Goal: Task Accomplishment & Management: Use online tool/utility

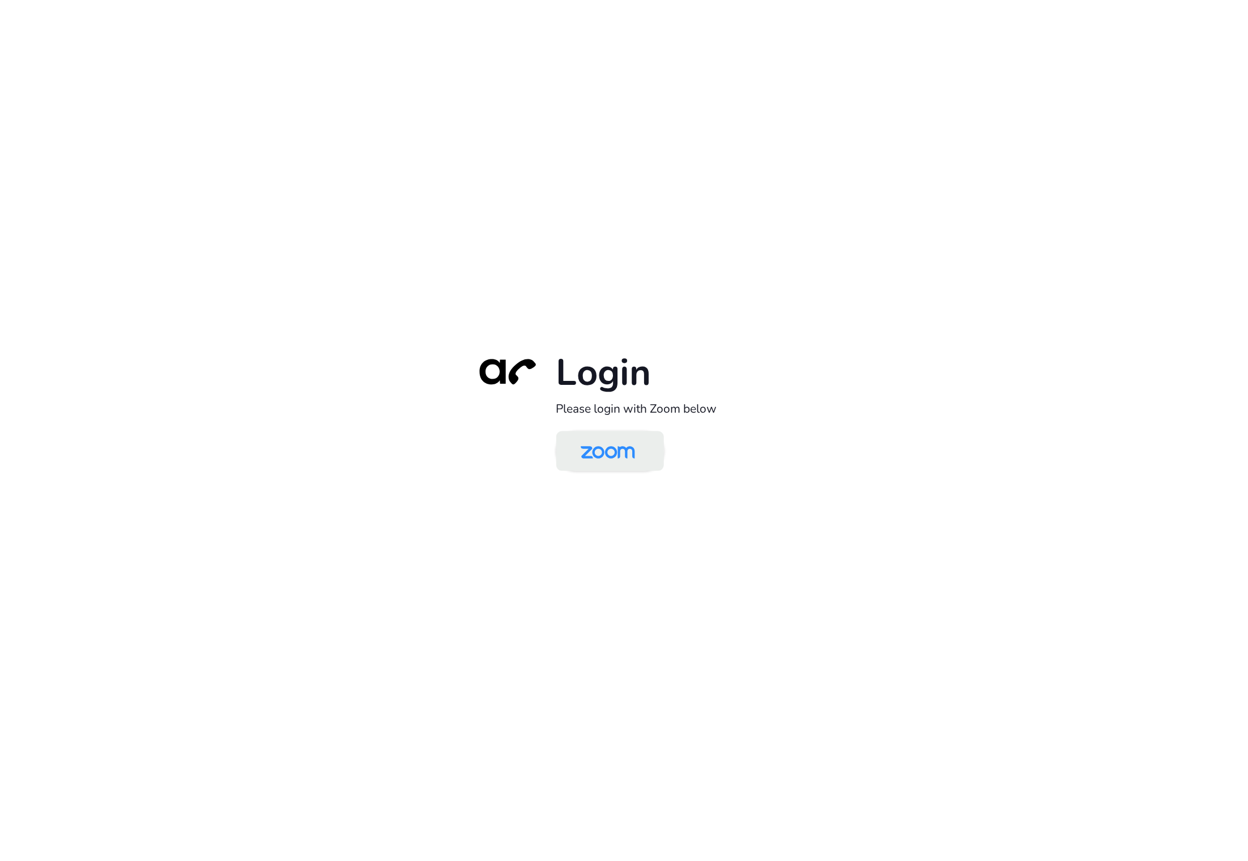
drag, startPoint x: 653, startPoint y: 468, endPoint x: 643, endPoint y: 459, distance: 14.1
click at [653, 468] on link at bounding box center [611, 451] width 108 height 40
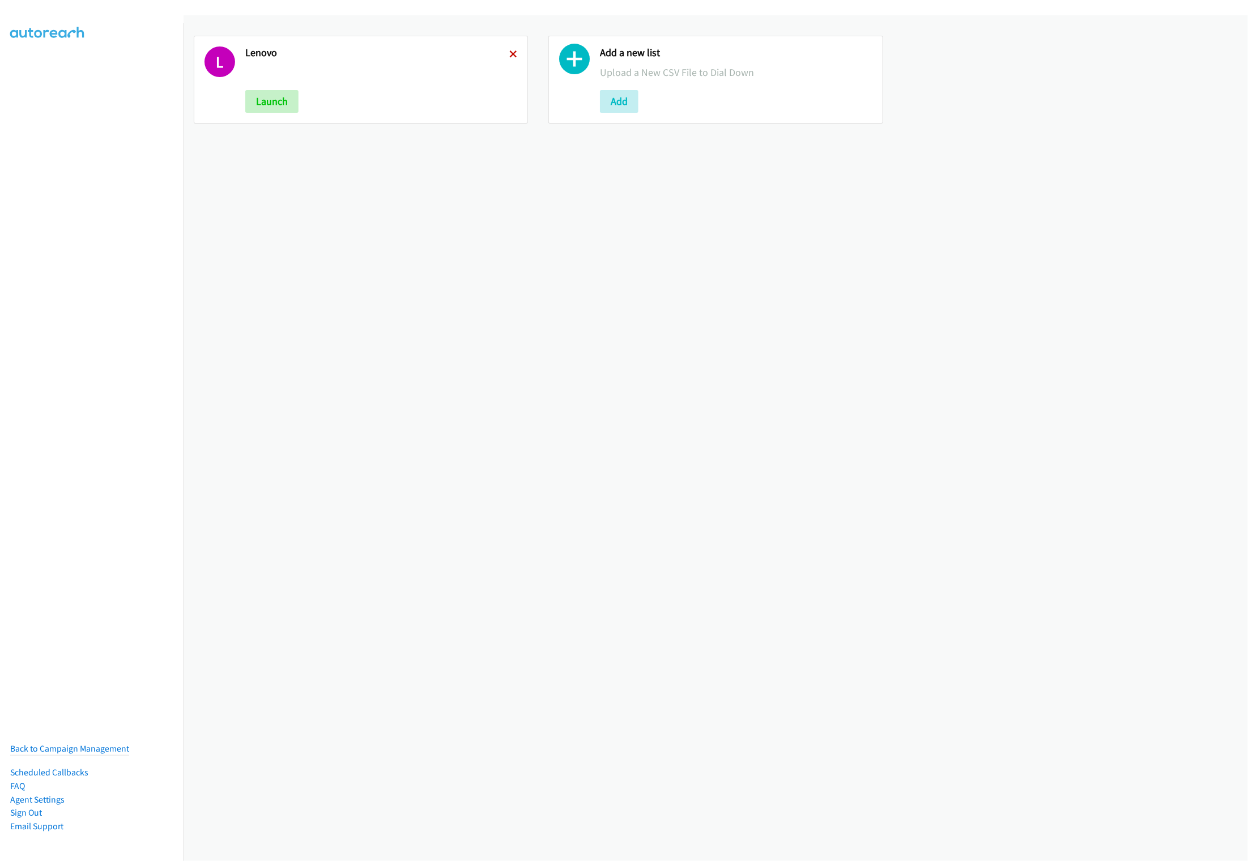
click at [509, 55] on icon at bounding box center [513, 55] width 8 height 8
click at [276, 107] on button "Add" at bounding box center [264, 101] width 39 height 23
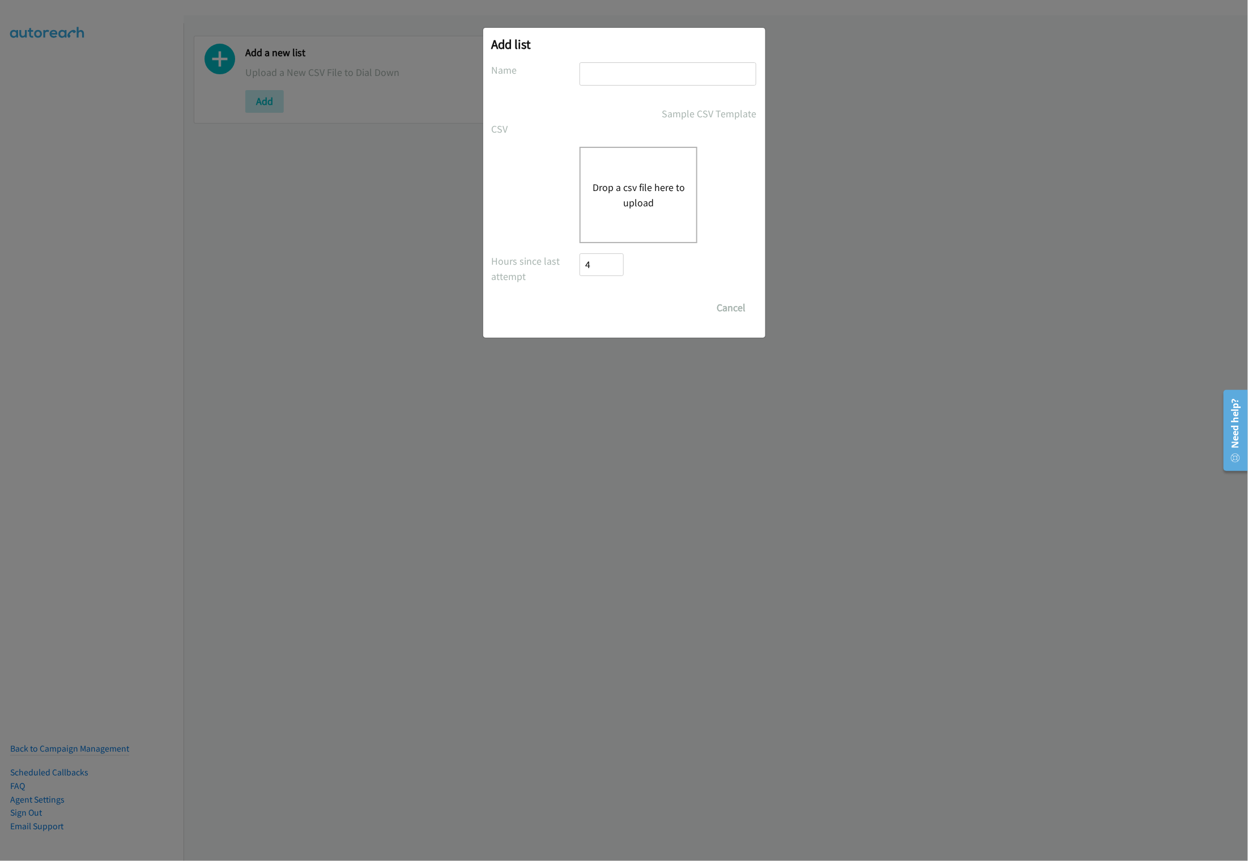
click at [621, 70] on input "text" at bounding box center [668, 73] width 177 height 23
type input "Lenovo"
click at [651, 193] on button "Drop a csv file here to upload" at bounding box center [638, 195] width 93 height 31
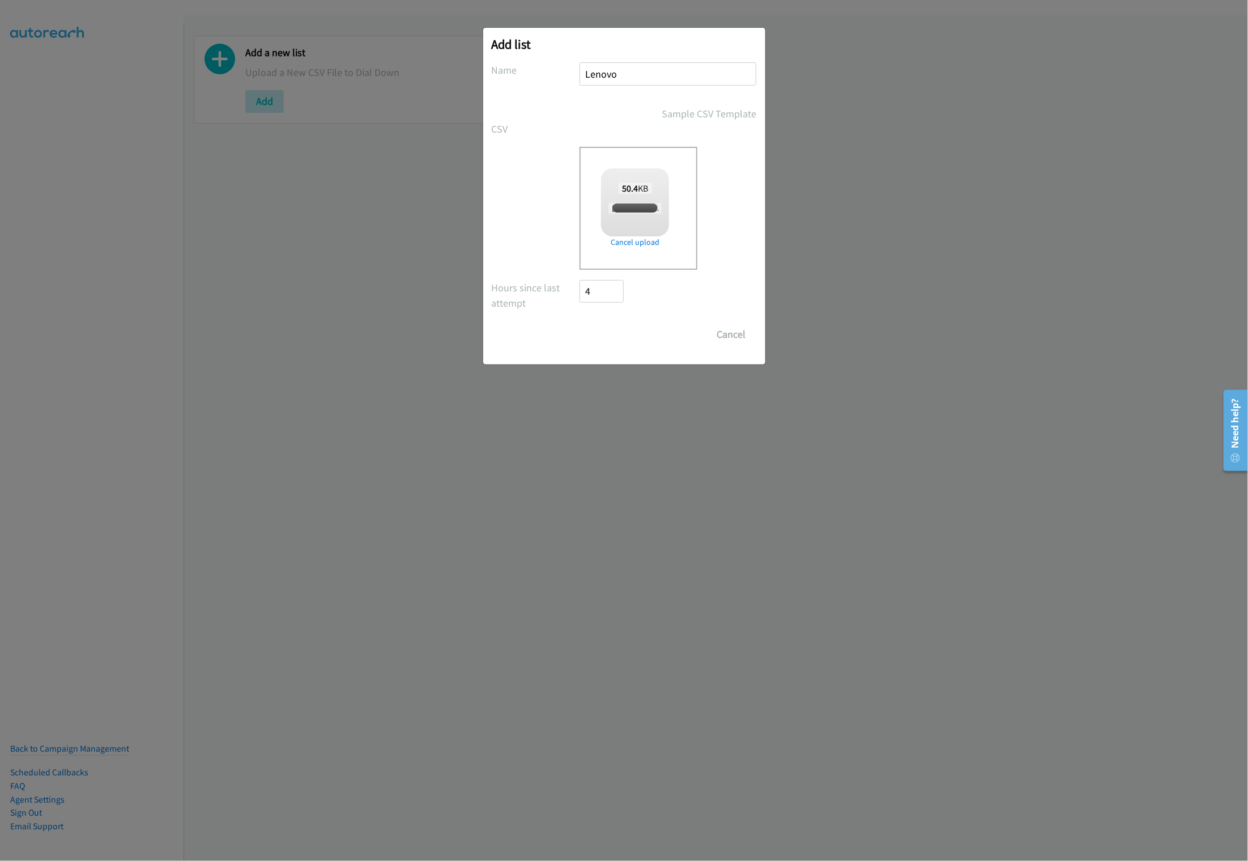
checkbox input "true"
click at [625, 335] on input "Save List" at bounding box center [610, 334] width 60 height 23
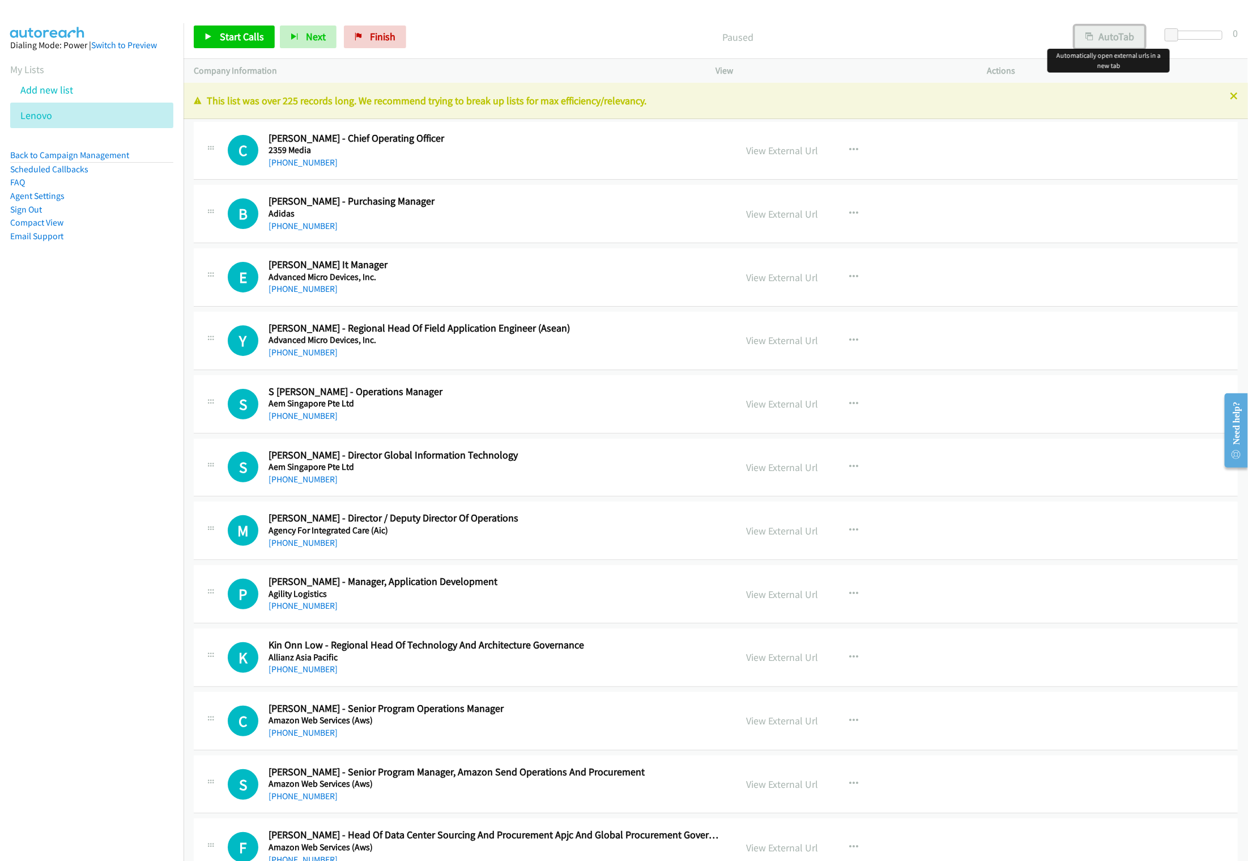
click at [1100, 35] on button "AutoTab" at bounding box center [1110, 37] width 70 height 23
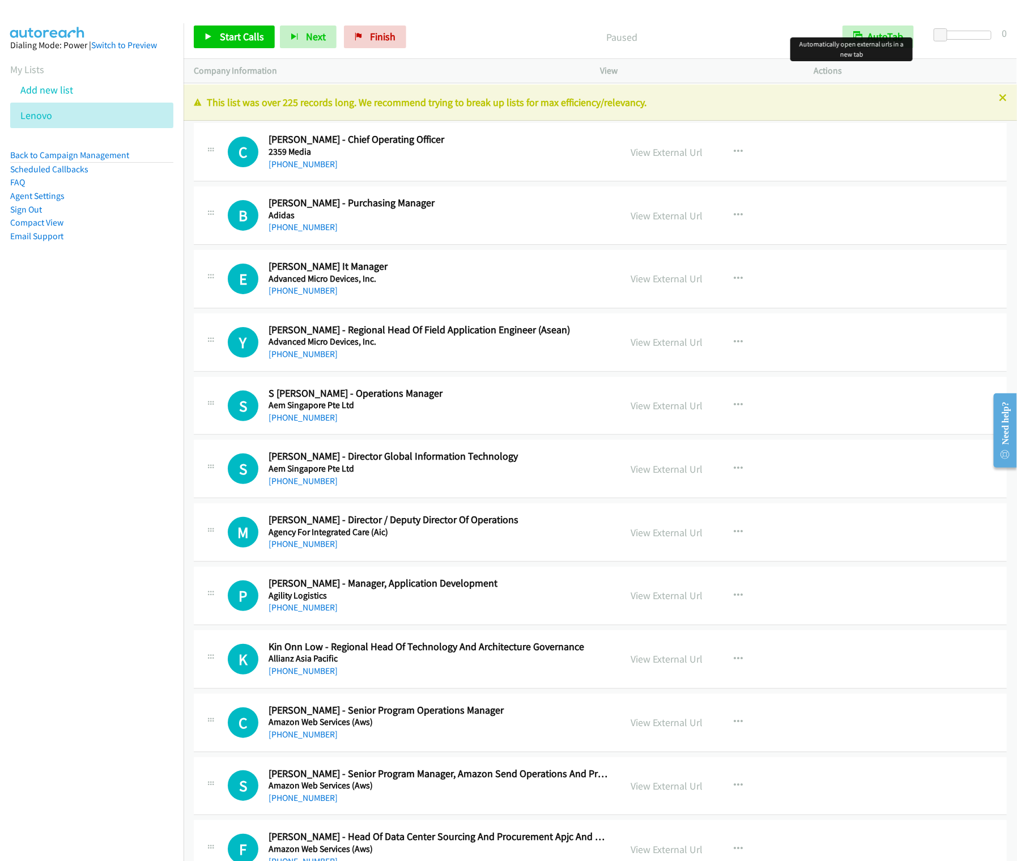
click at [545, 66] on p "Company Information" at bounding box center [387, 71] width 386 height 14
click at [242, 48] on link "Start Calls" at bounding box center [234, 37] width 81 height 23
click at [274, 45] on button "Next" at bounding box center [289, 37] width 57 height 23
click at [261, 26] on button "Next" at bounding box center [289, 37] width 57 height 23
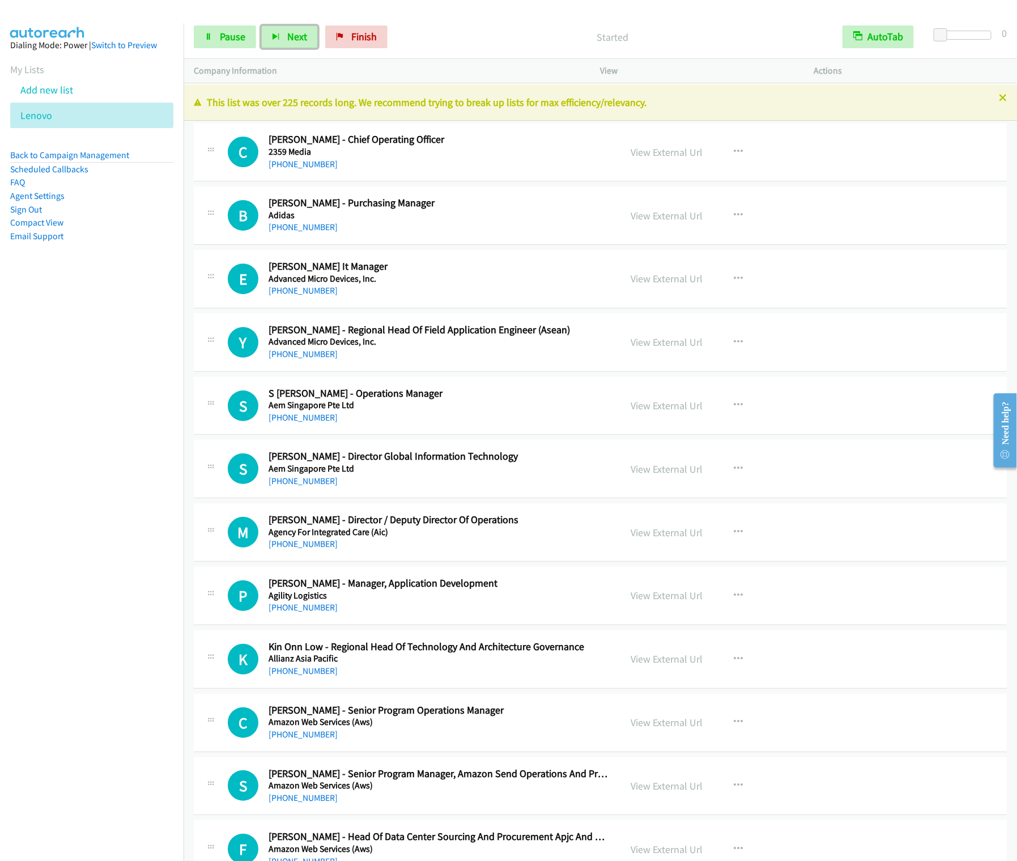
click at [261, 26] on button "Next" at bounding box center [289, 37] width 57 height 23
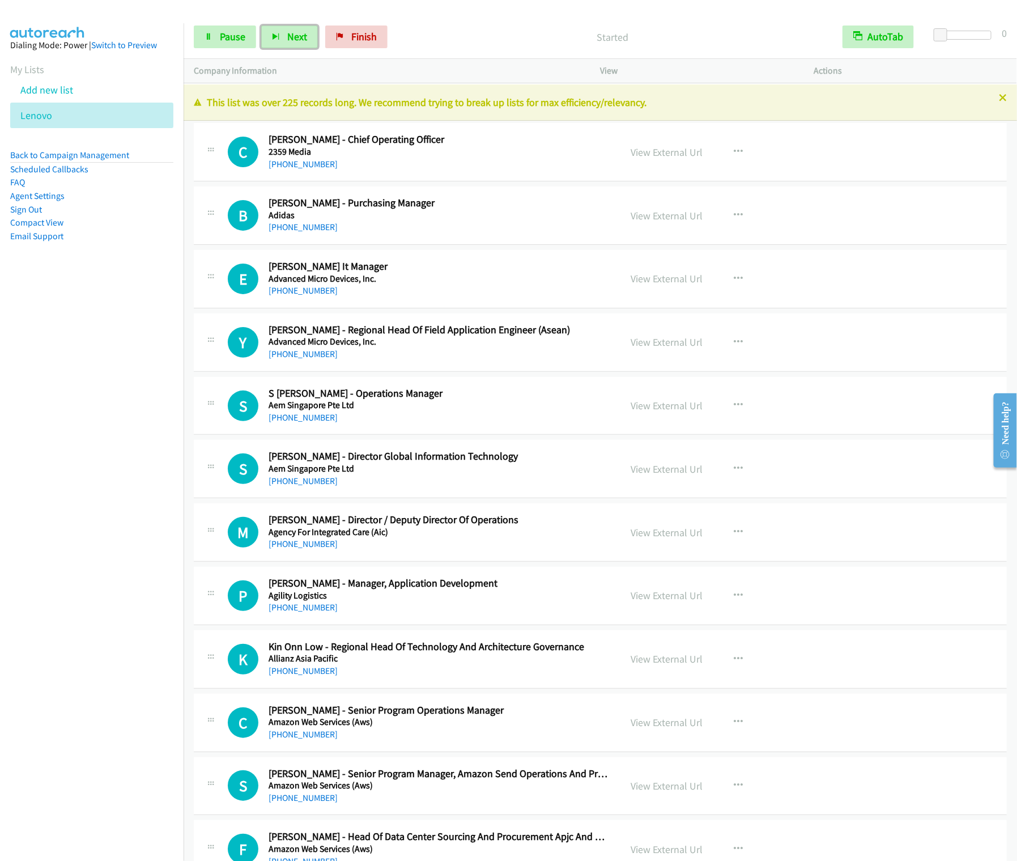
click at [261, 26] on button "Next" at bounding box center [289, 37] width 57 height 23
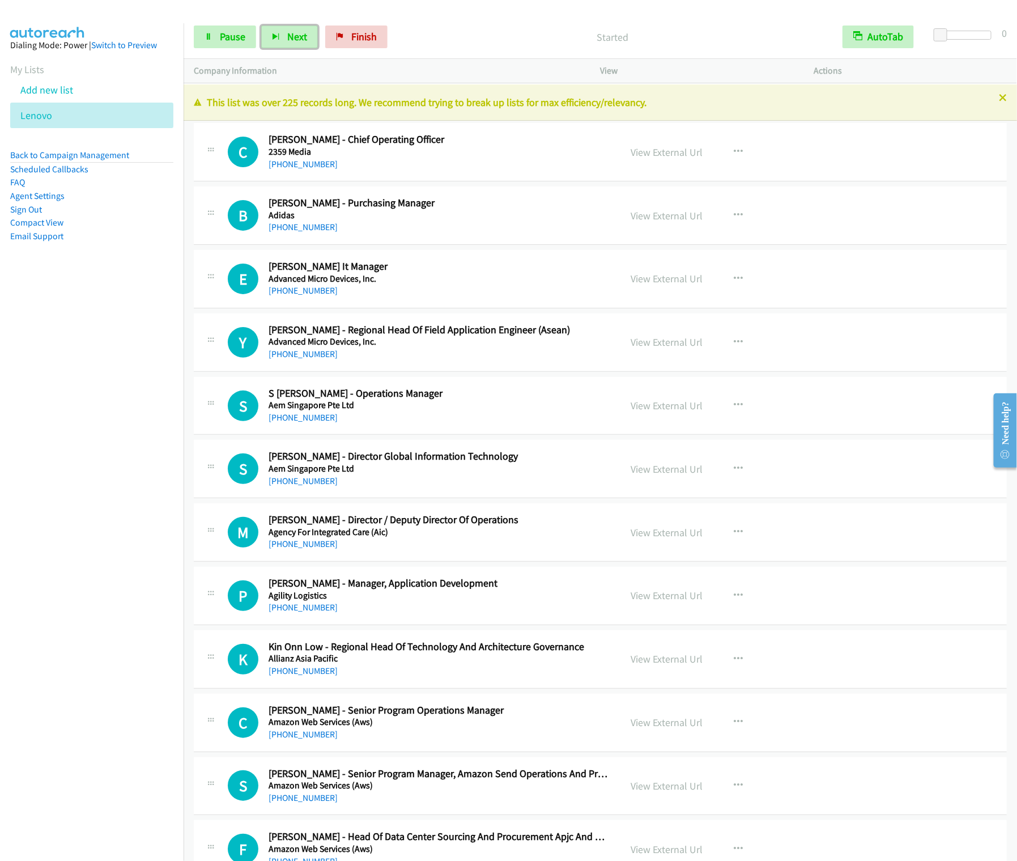
click at [261, 26] on button "Next" at bounding box center [289, 37] width 57 height 23
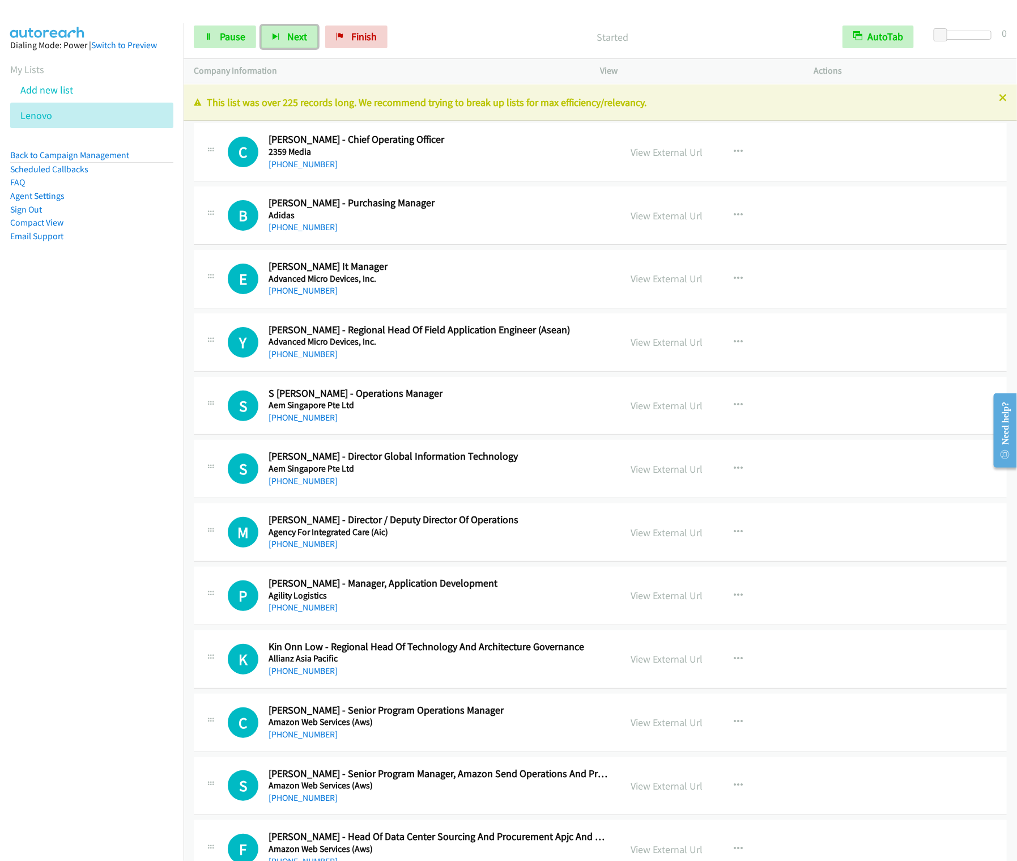
click at [261, 26] on button "Next" at bounding box center [289, 37] width 57 height 23
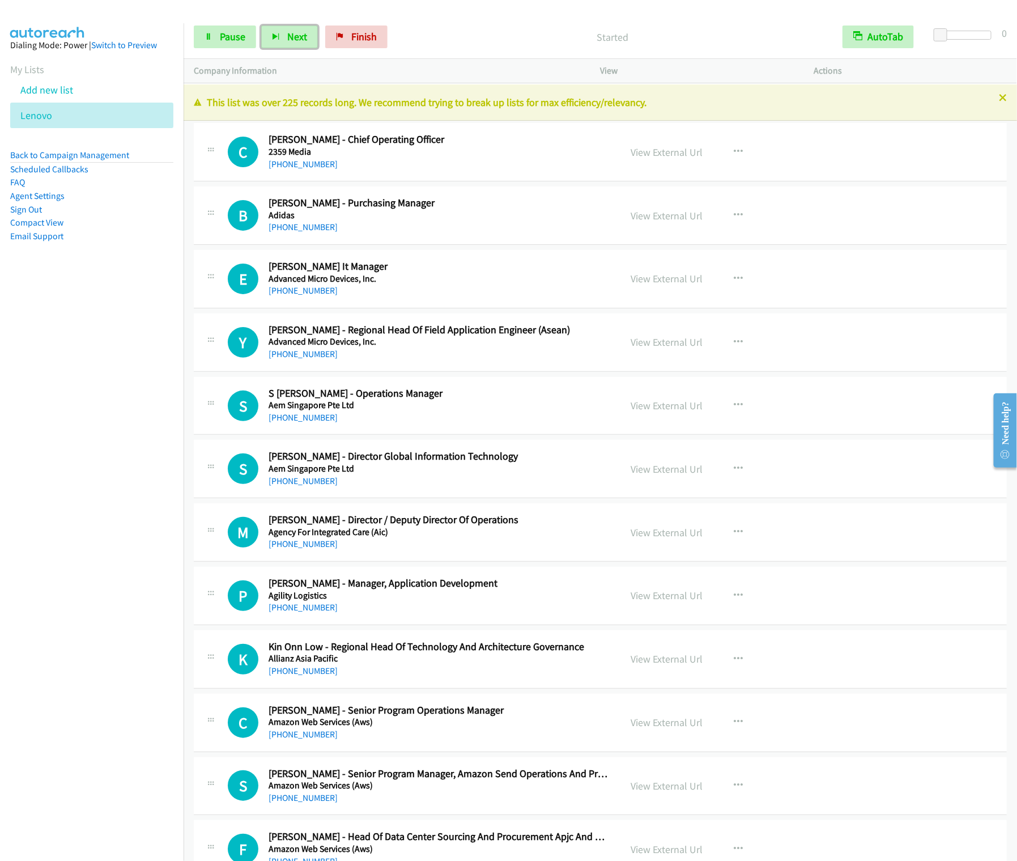
click at [261, 26] on button "Next" at bounding box center [289, 37] width 57 height 23
click at [82, 386] on nav "Dialing Mode: Power | Switch to Preview My Lists Add new list [GEOGRAPHIC_DATA]…" at bounding box center [92, 453] width 184 height 861
click at [294, 32] on span "Next" at bounding box center [297, 36] width 20 height 13
click at [261, 26] on button "Next" at bounding box center [289, 37] width 57 height 23
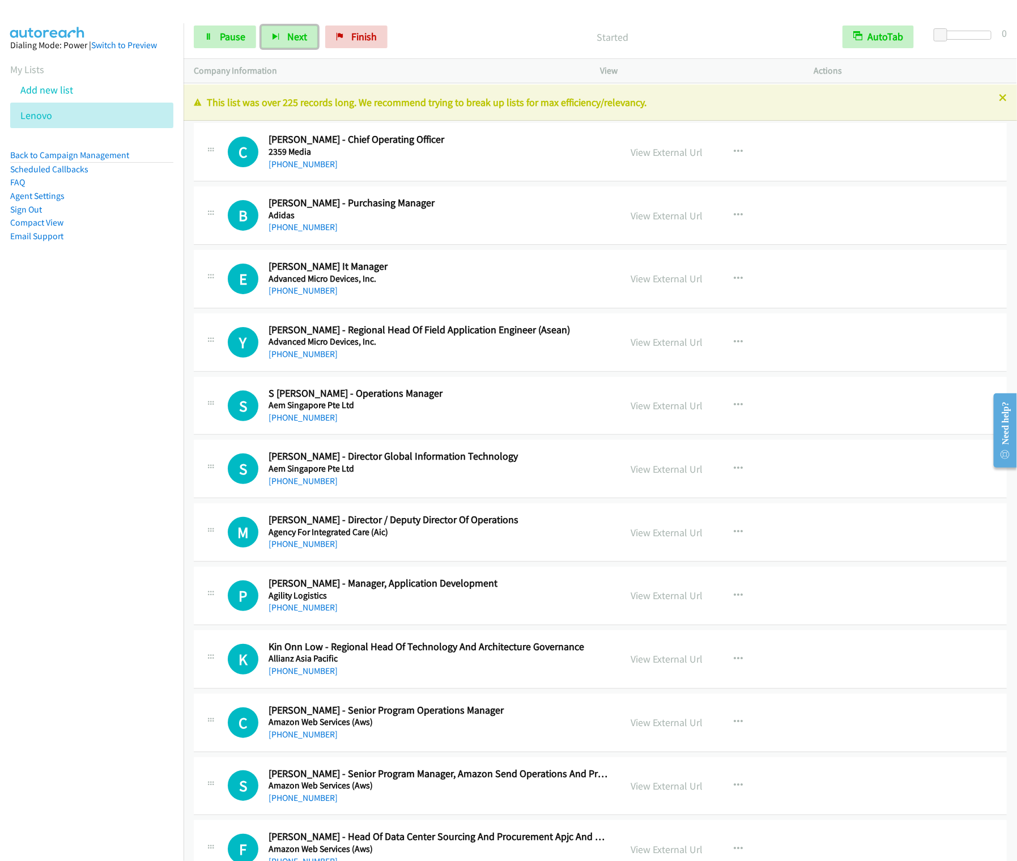
click at [261, 26] on button "Next" at bounding box center [289, 37] width 57 height 23
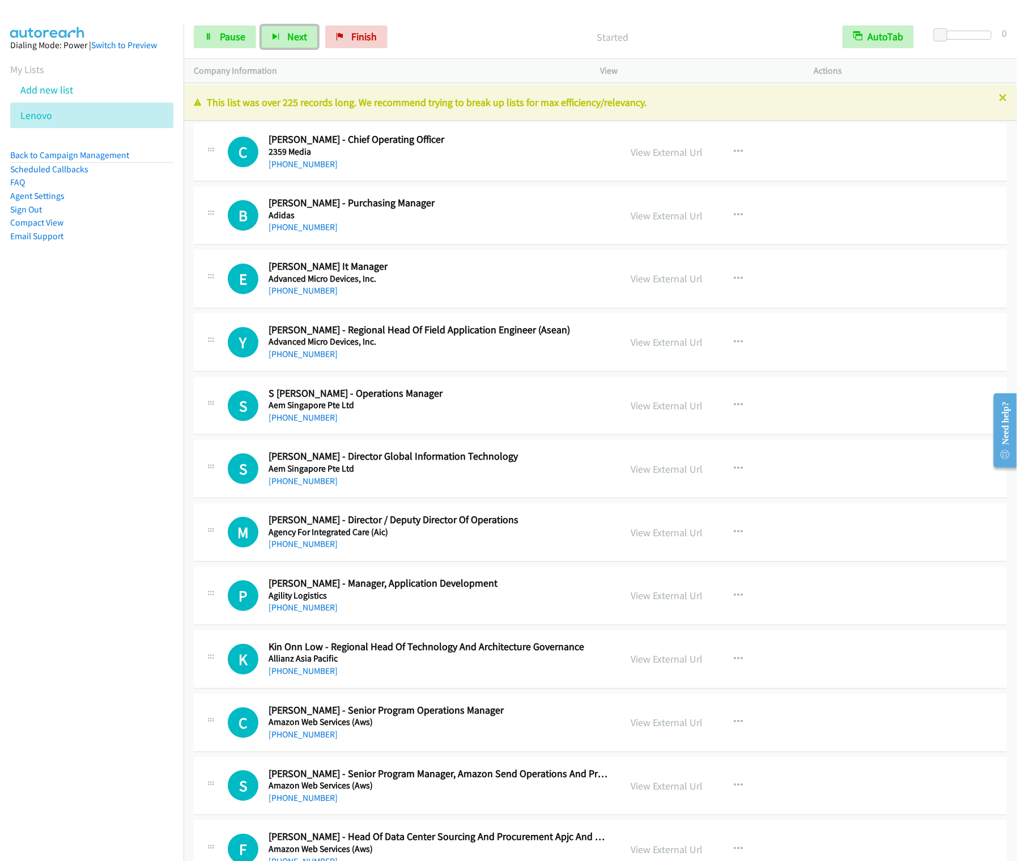
click at [261, 26] on button "Next" at bounding box center [289, 37] width 57 height 23
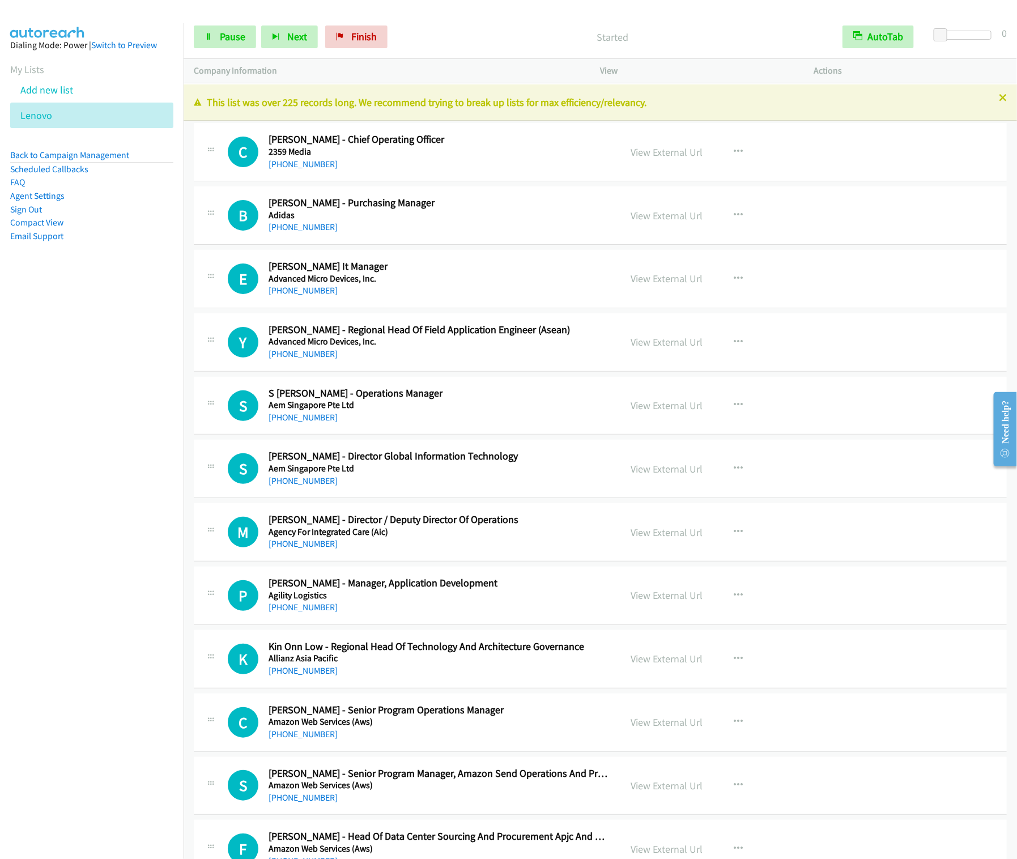
click at [103, 318] on nav "Dialing Mode: Power | Switch to Preview My Lists Add new list [GEOGRAPHIC_DATA]…" at bounding box center [92, 452] width 184 height 859
click at [303, 34] on span "Next" at bounding box center [297, 36] width 20 height 13
click at [261, 26] on button "Next" at bounding box center [289, 37] width 57 height 23
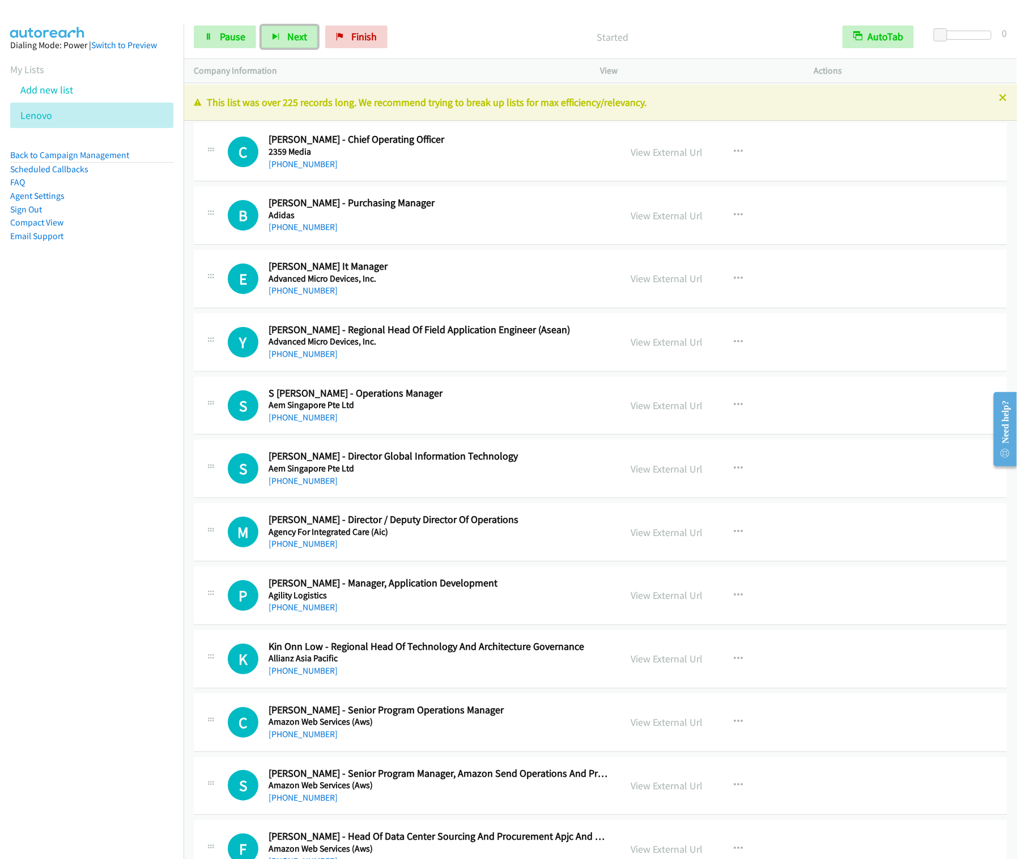
click at [261, 26] on button "Next" at bounding box center [289, 37] width 57 height 23
click at [270, 40] on button "Next" at bounding box center [289, 37] width 57 height 23
click at [281, 37] on button "Next" at bounding box center [289, 37] width 57 height 23
click at [261, 26] on button "Next" at bounding box center [289, 37] width 57 height 23
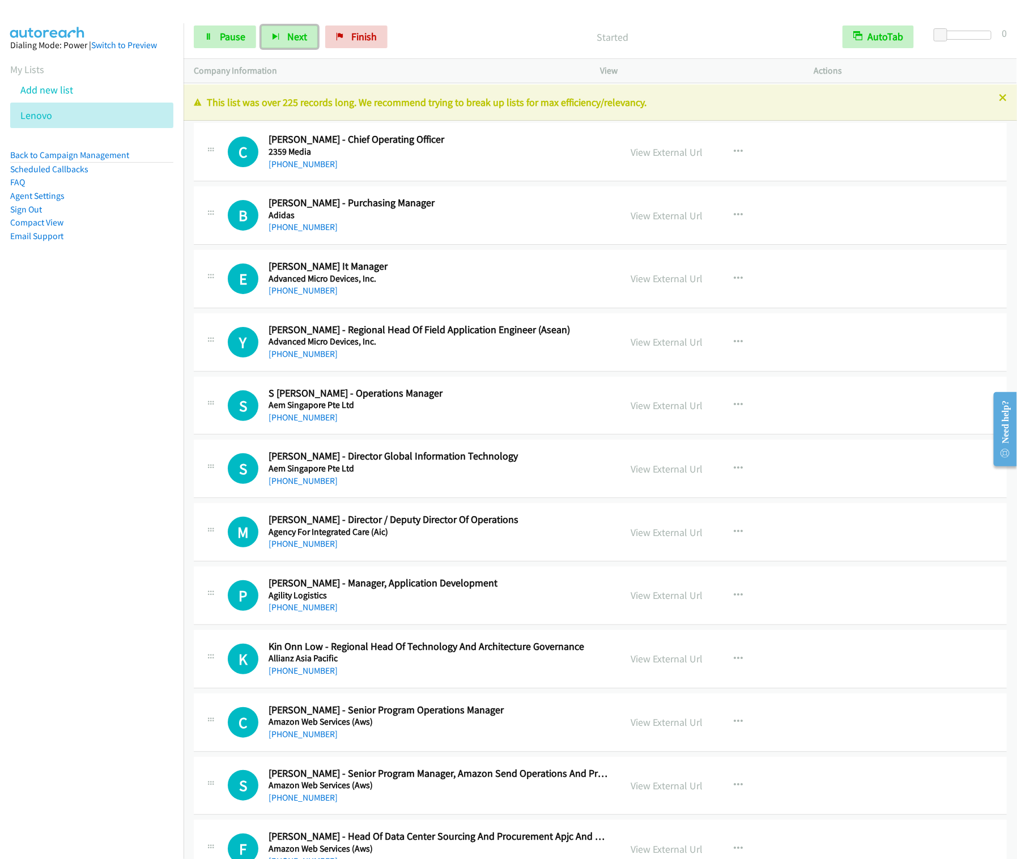
click at [261, 26] on button "Next" at bounding box center [289, 37] width 57 height 23
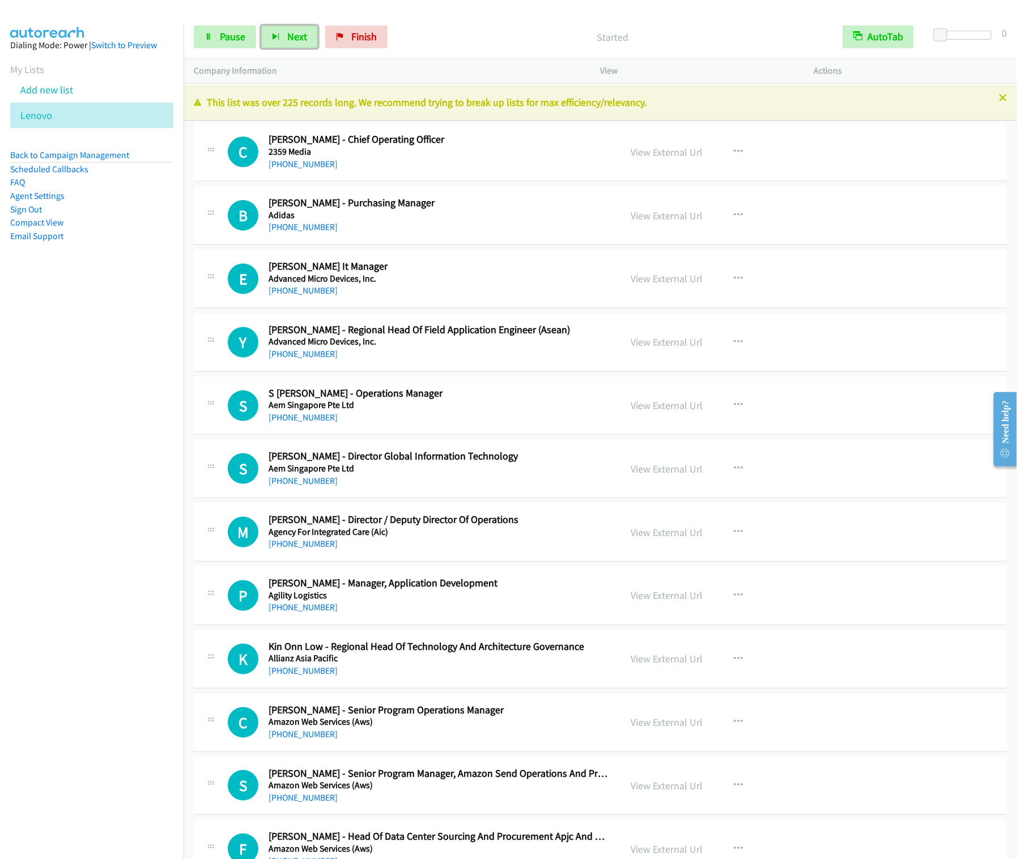
click at [261, 26] on button "Next" at bounding box center [289, 37] width 57 height 23
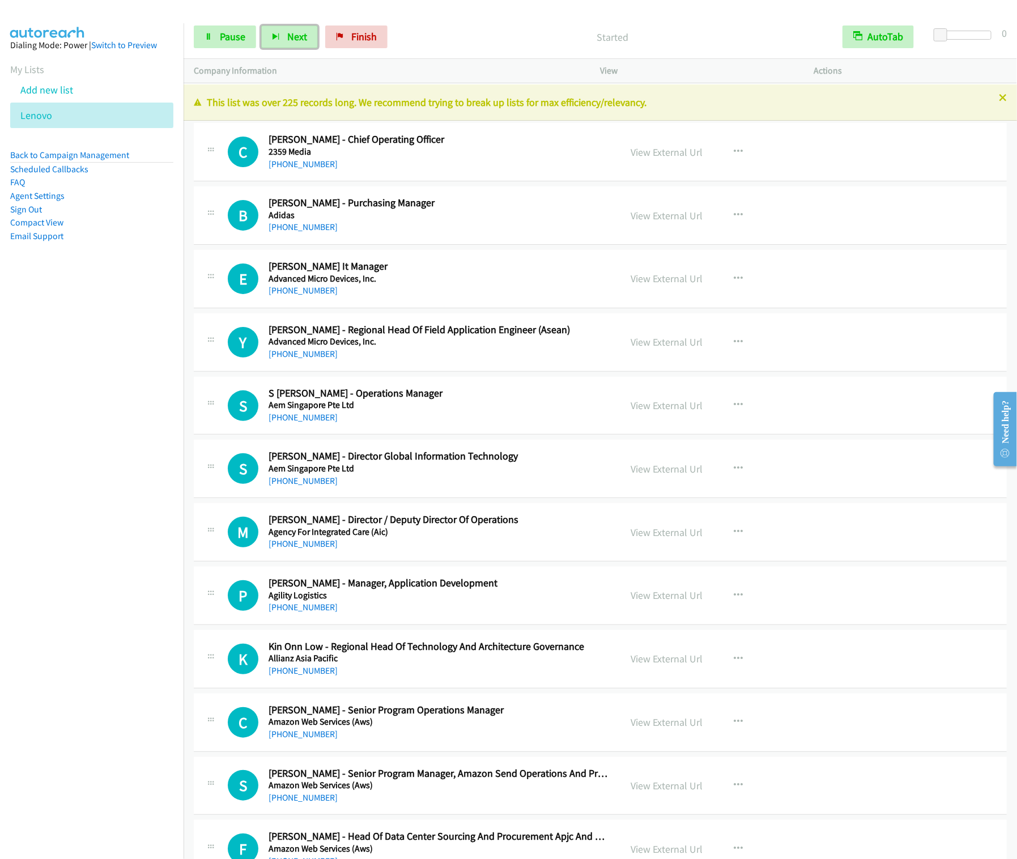
click at [261, 26] on button "Next" at bounding box center [289, 37] width 57 height 23
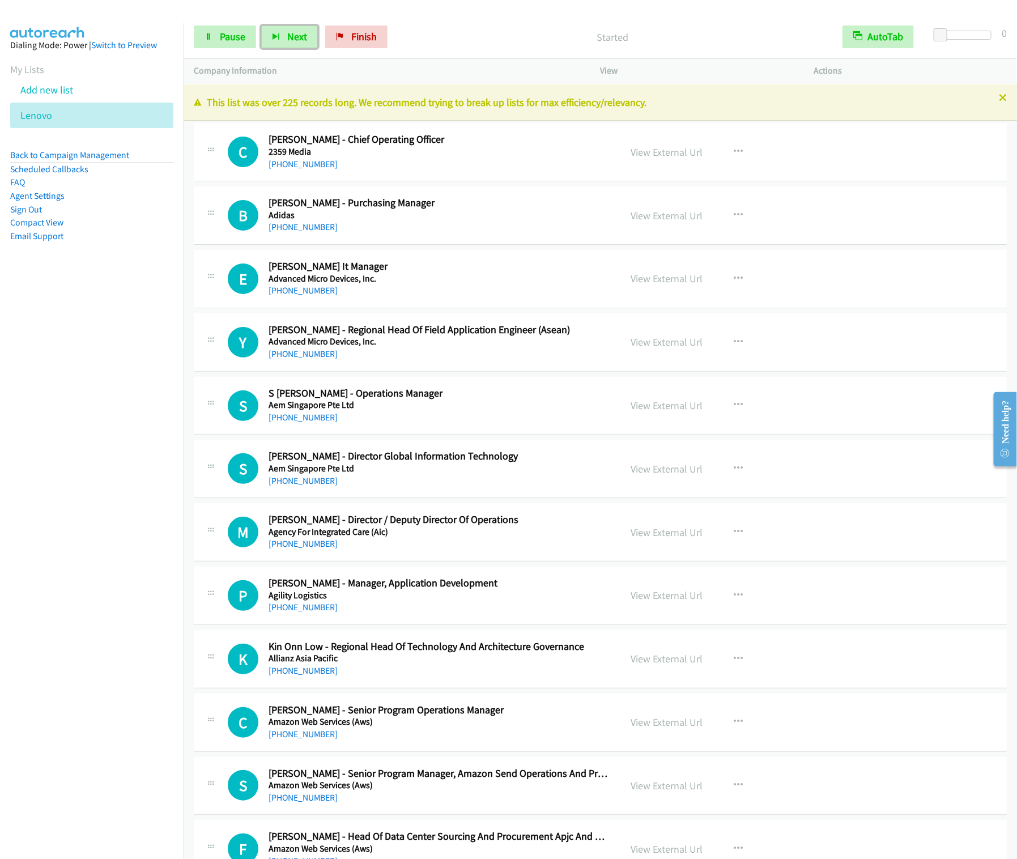
click at [261, 26] on button "Next" at bounding box center [289, 37] width 57 height 23
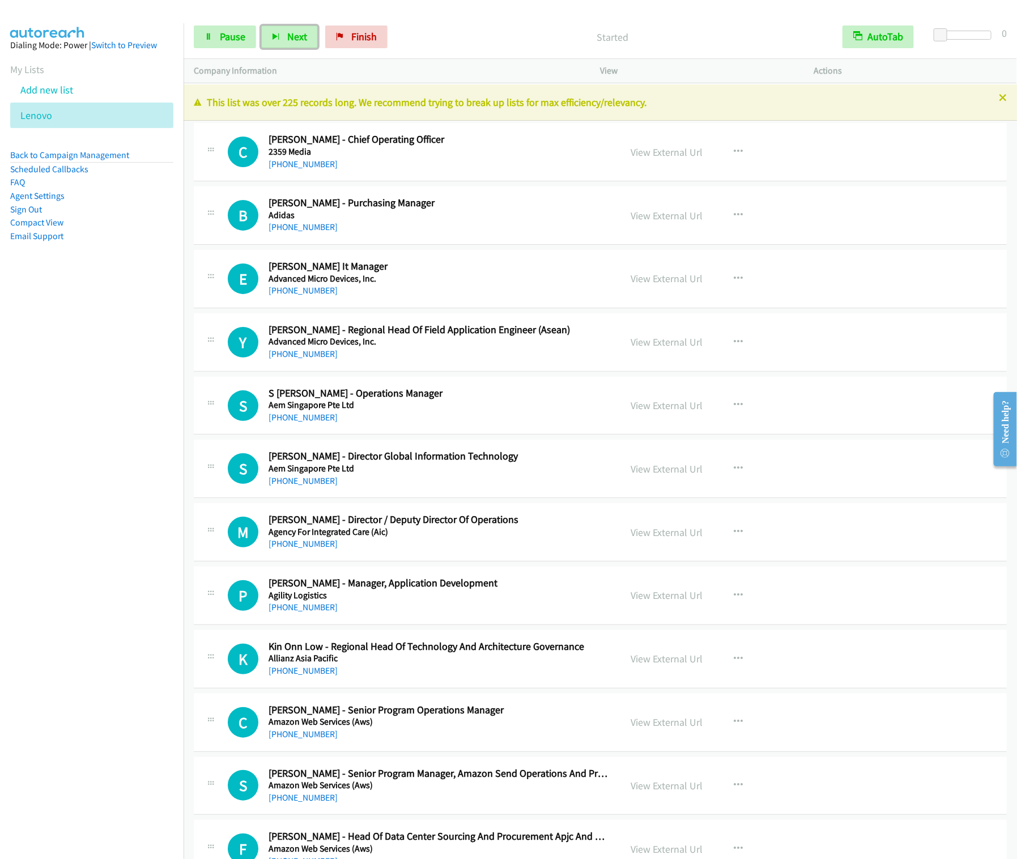
click at [261, 26] on button "Next" at bounding box center [289, 37] width 57 height 23
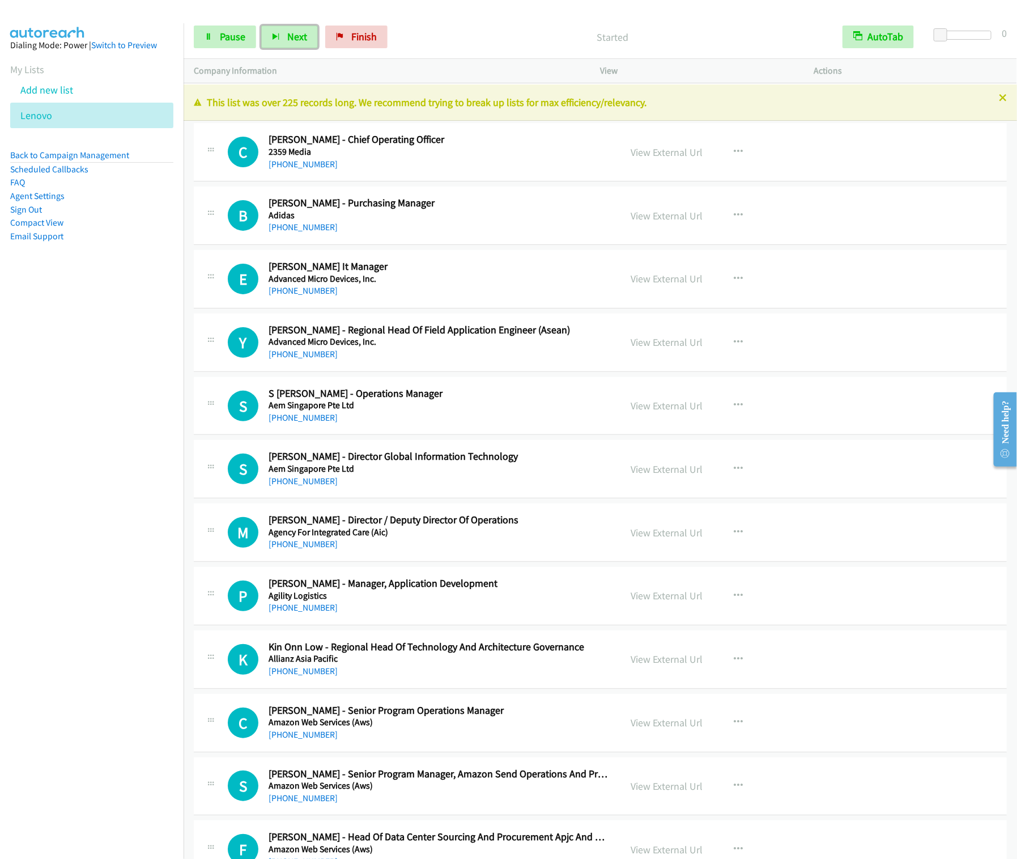
click at [261, 26] on button "Next" at bounding box center [289, 37] width 57 height 23
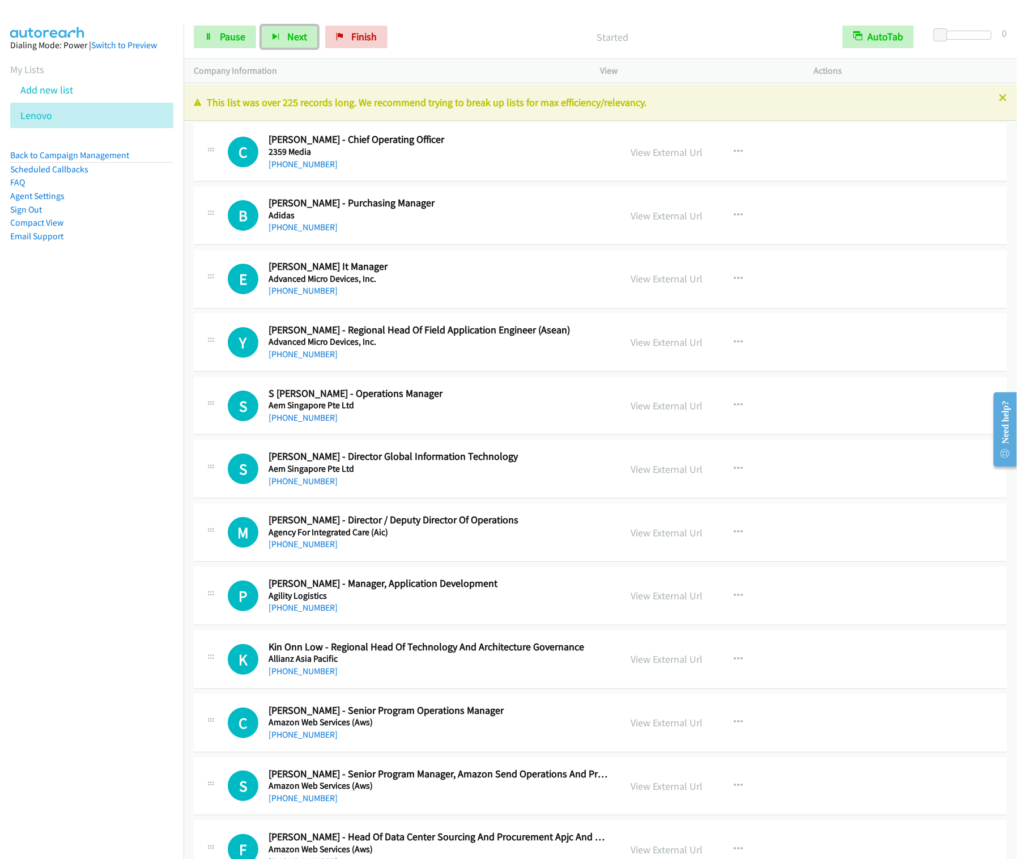
click at [261, 26] on button "Next" at bounding box center [289, 37] width 57 height 23
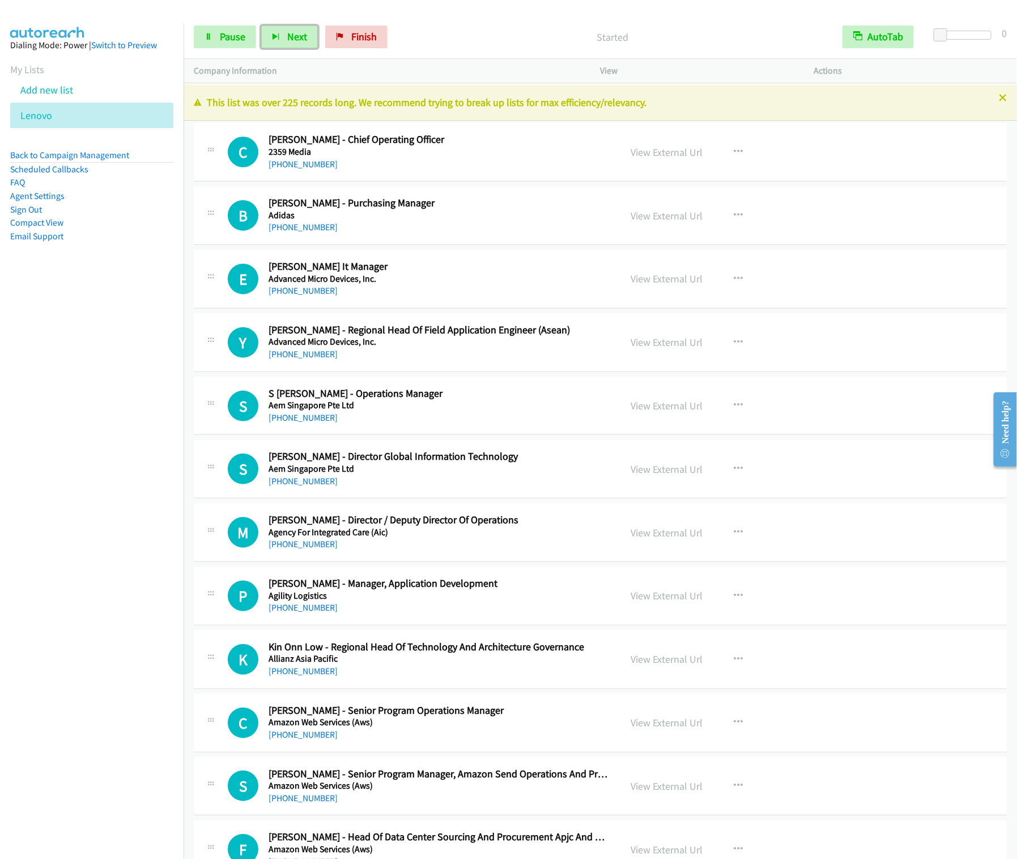
click at [261, 26] on button "Next" at bounding box center [289, 37] width 57 height 23
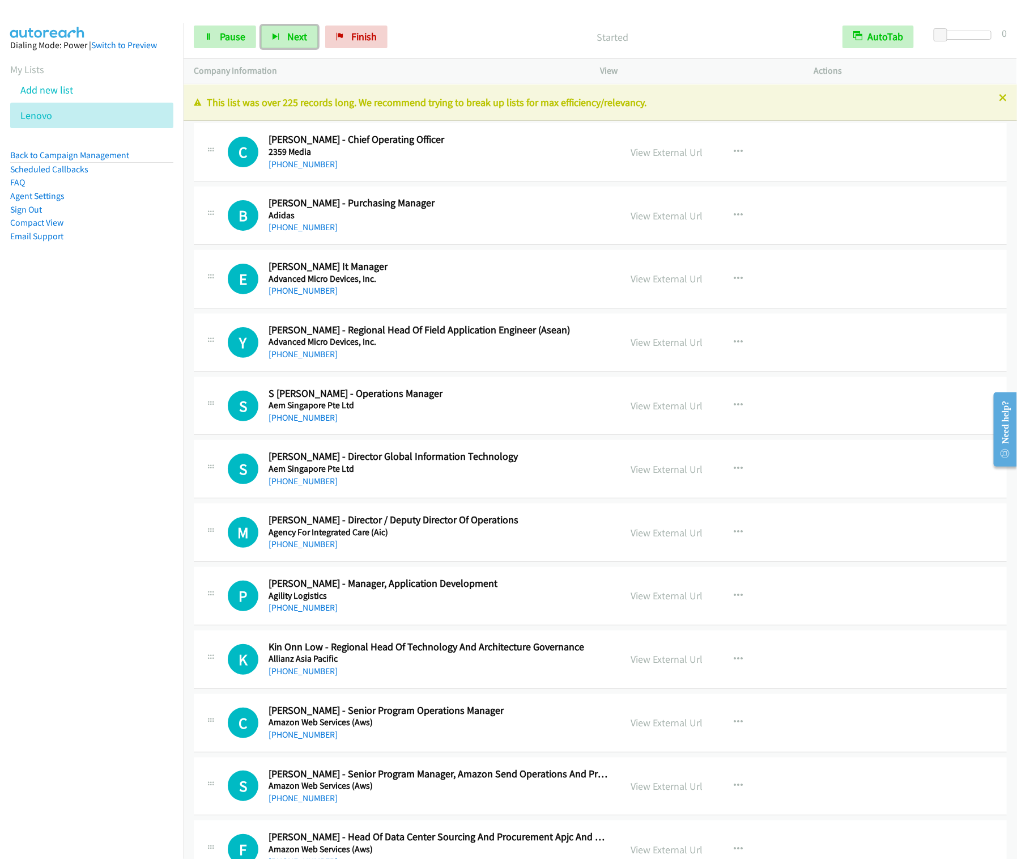
click at [261, 26] on button "Next" at bounding box center [289, 37] width 57 height 23
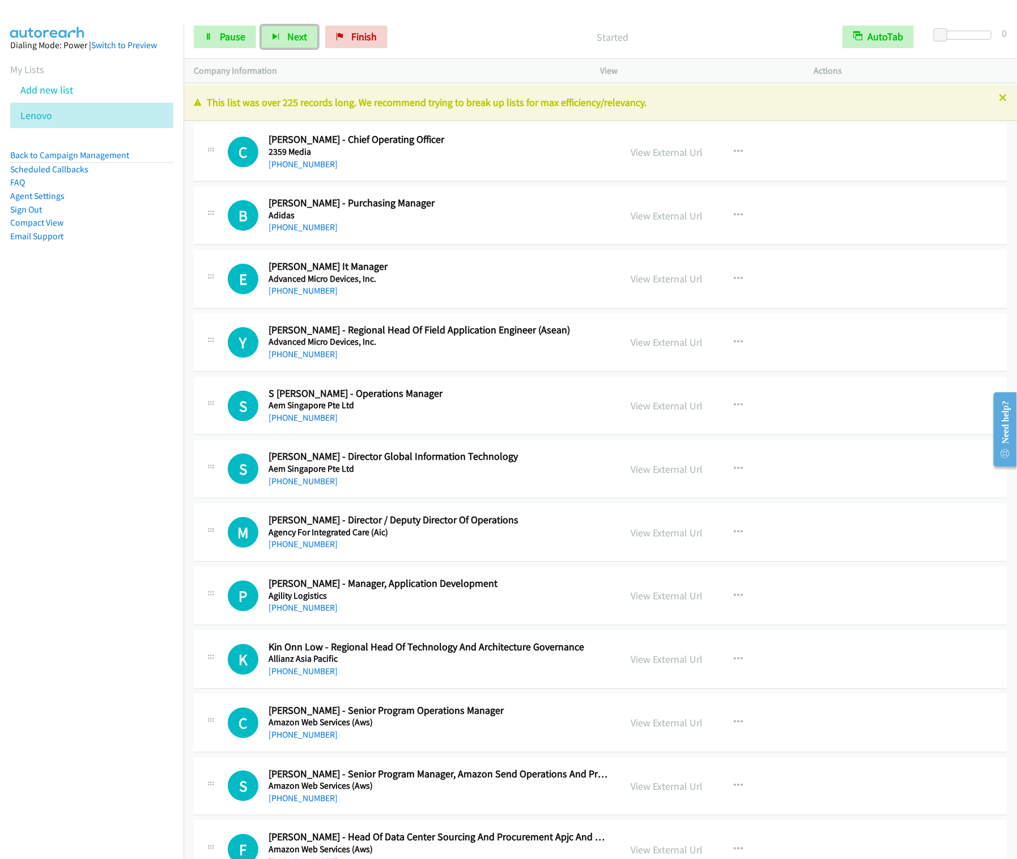
click at [261, 26] on button "Next" at bounding box center [289, 37] width 57 height 23
click at [72, 413] on nav "Dialing Mode: Power | Switch to Preview My Lists Add new list [GEOGRAPHIC_DATA]…" at bounding box center [92, 452] width 184 height 859
click at [281, 40] on button "Next" at bounding box center [289, 37] width 57 height 23
click at [261, 26] on button "Next" at bounding box center [289, 37] width 57 height 23
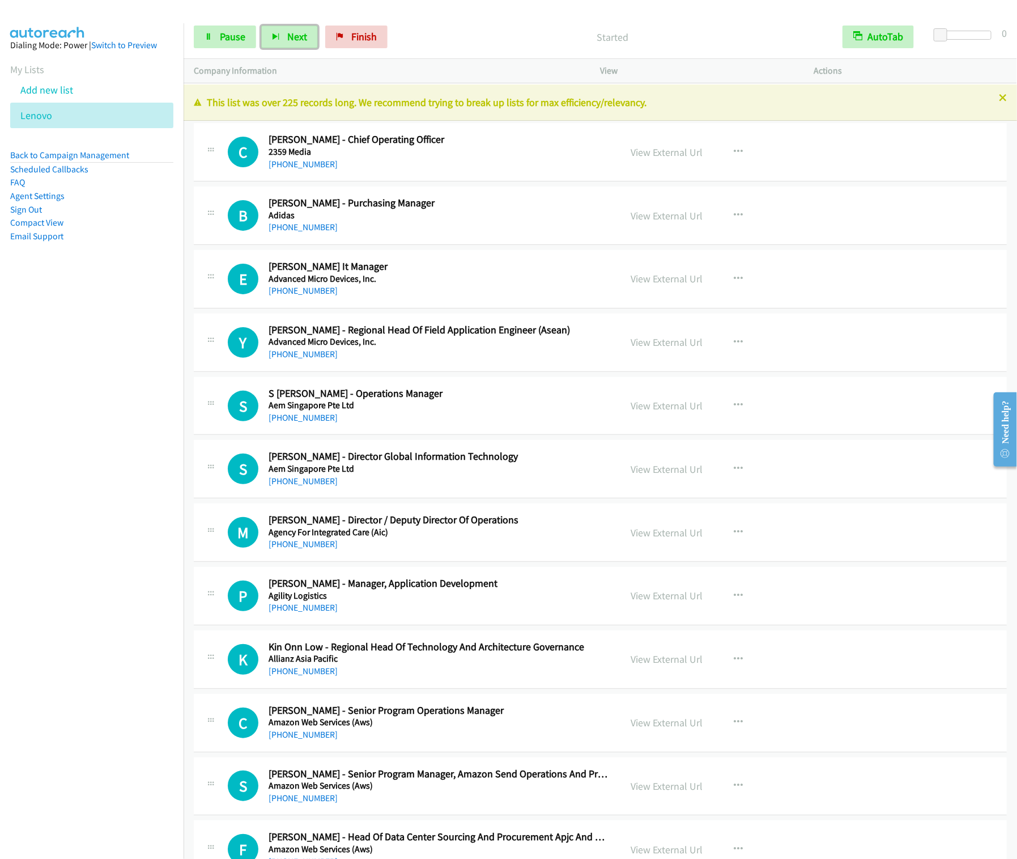
click at [261, 26] on button "Next" at bounding box center [289, 37] width 57 height 23
click at [287, 35] on span "Next" at bounding box center [297, 36] width 20 height 13
click at [261, 26] on button "Next" at bounding box center [289, 37] width 57 height 23
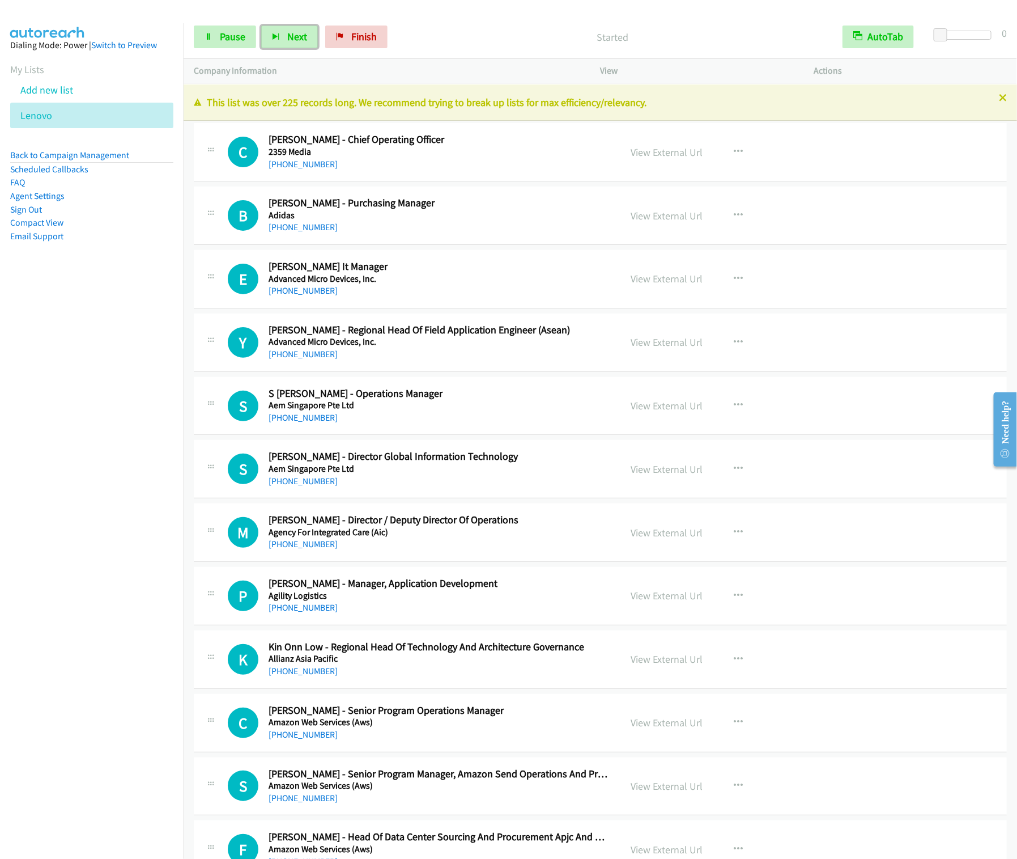
click at [261, 26] on button "Next" at bounding box center [289, 37] width 57 height 23
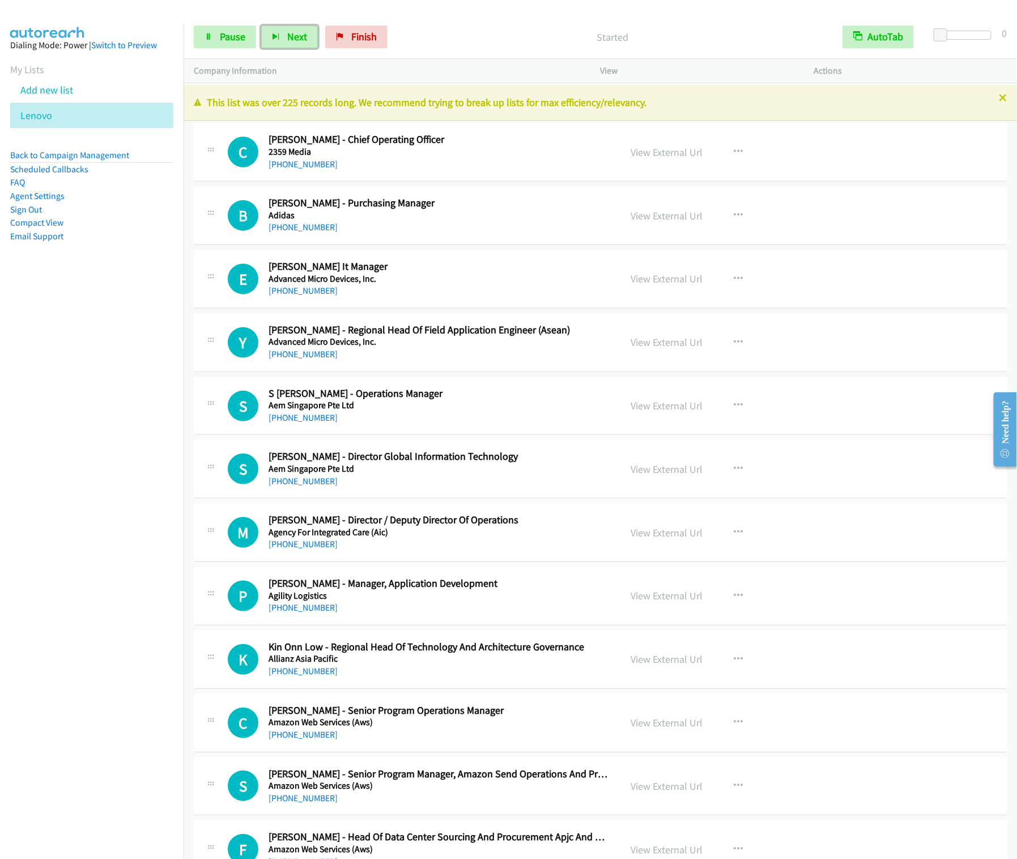
click at [261, 26] on button "Next" at bounding box center [289, 37] width 57 height 23
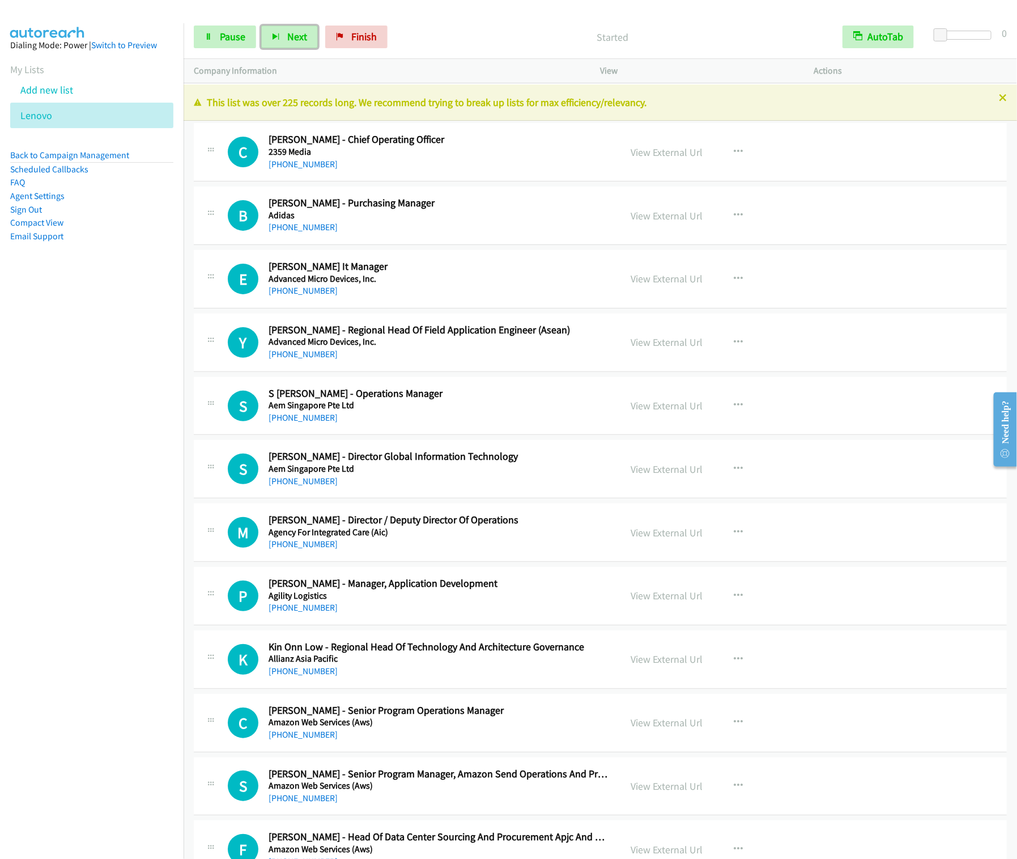
click at [261, 26] on button "Next" at bounding box center [289, 37] width 57 height 23
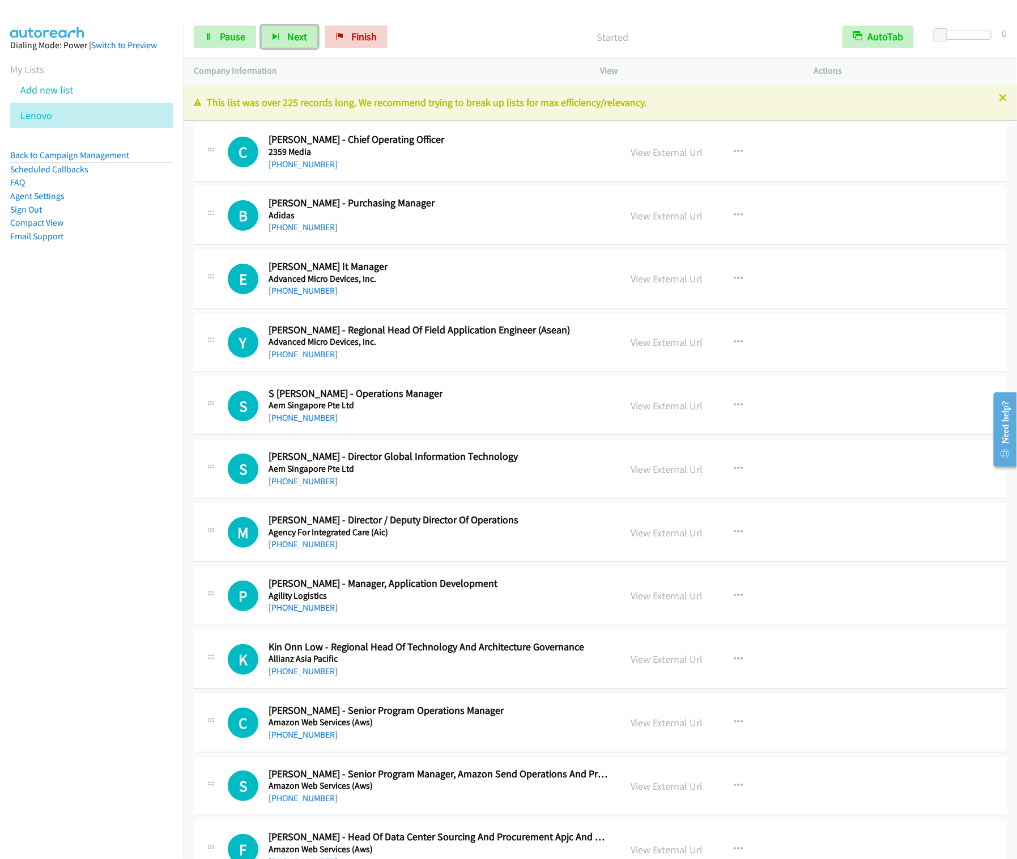
click at [261, 26] on button "Next" at bounding box center [289, 37] width 57 height 23
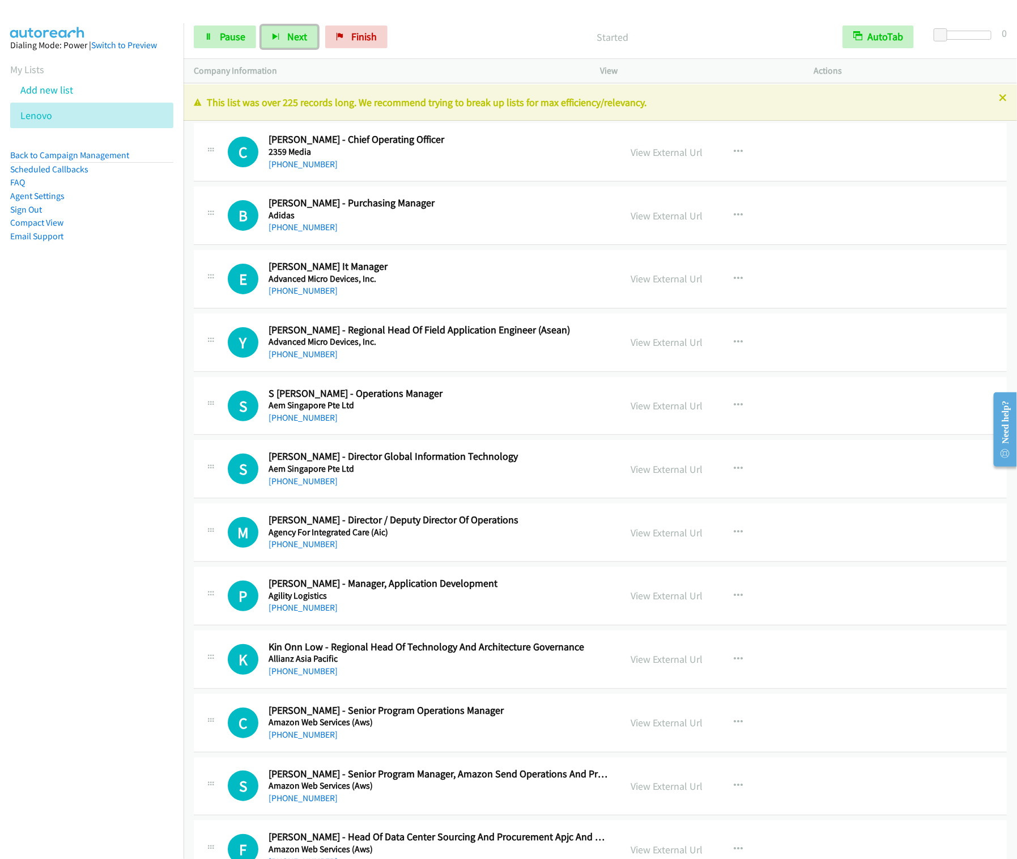
click at [261, 26] on button "Next" at bounding box center [289, 37] width 57 height 23
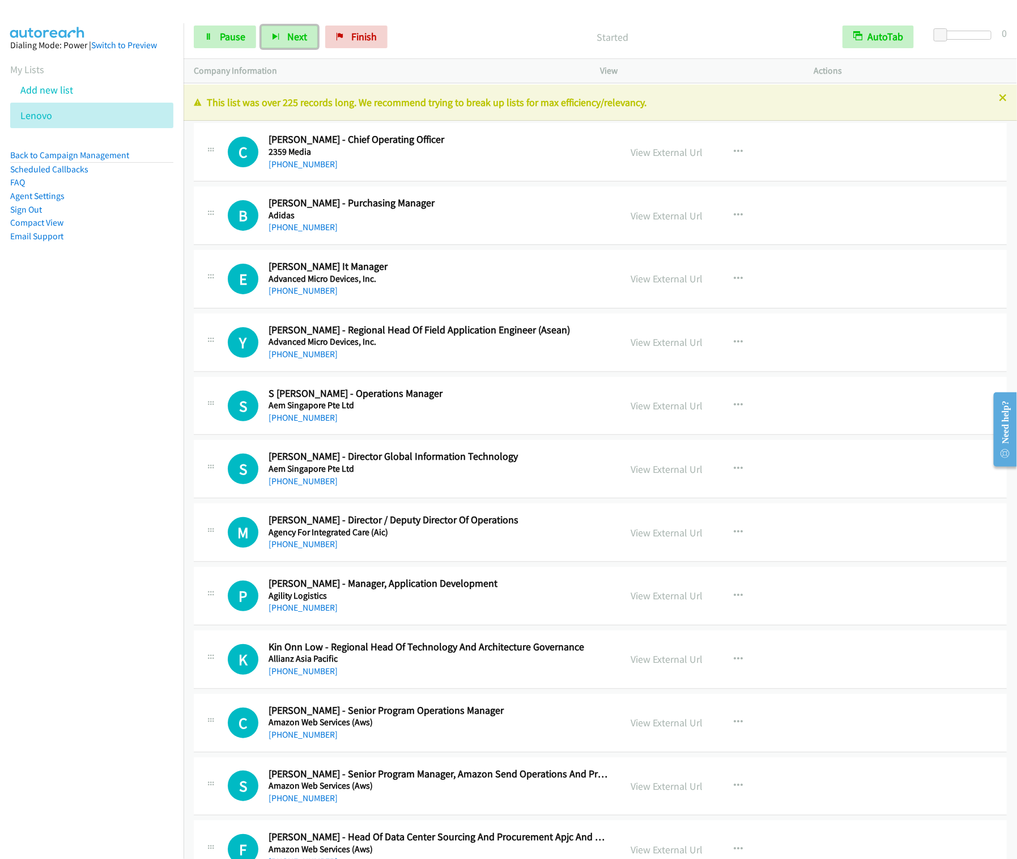
click at [261, 26] on button "Next" at bounding box center [289, 37] width 57 height 23
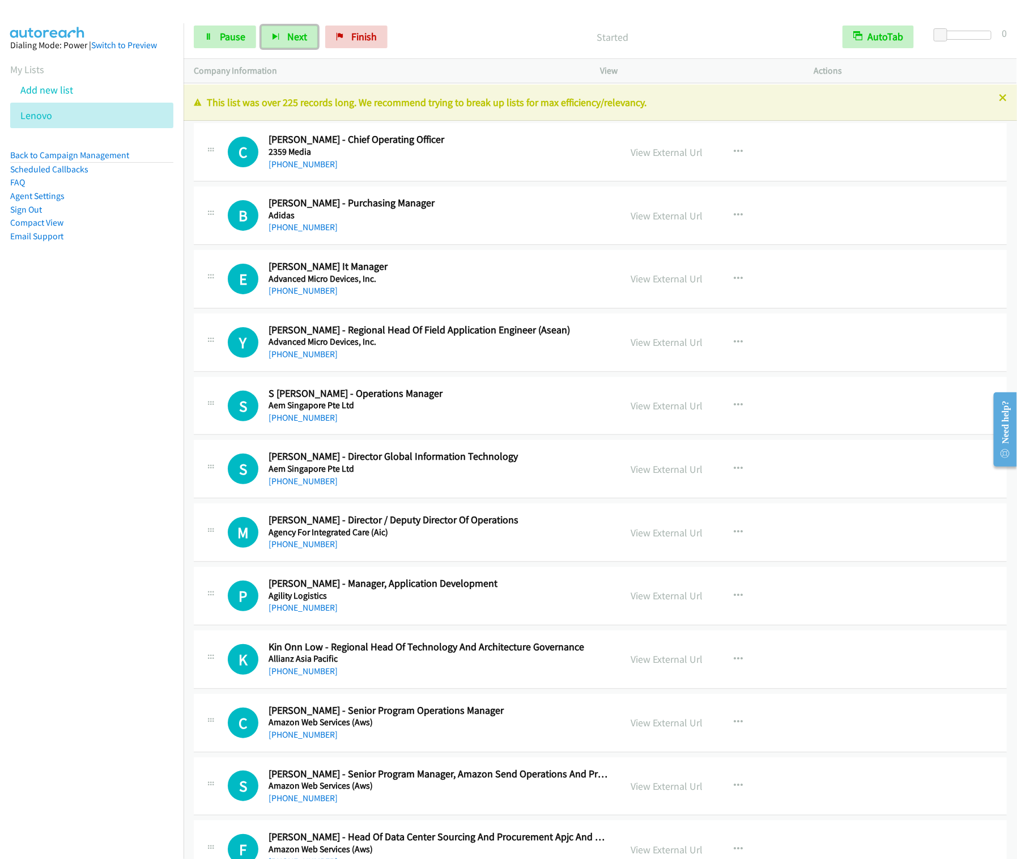
click at [261, 26] on button "Next" at bounding box center [289, 37] width 57 height 23
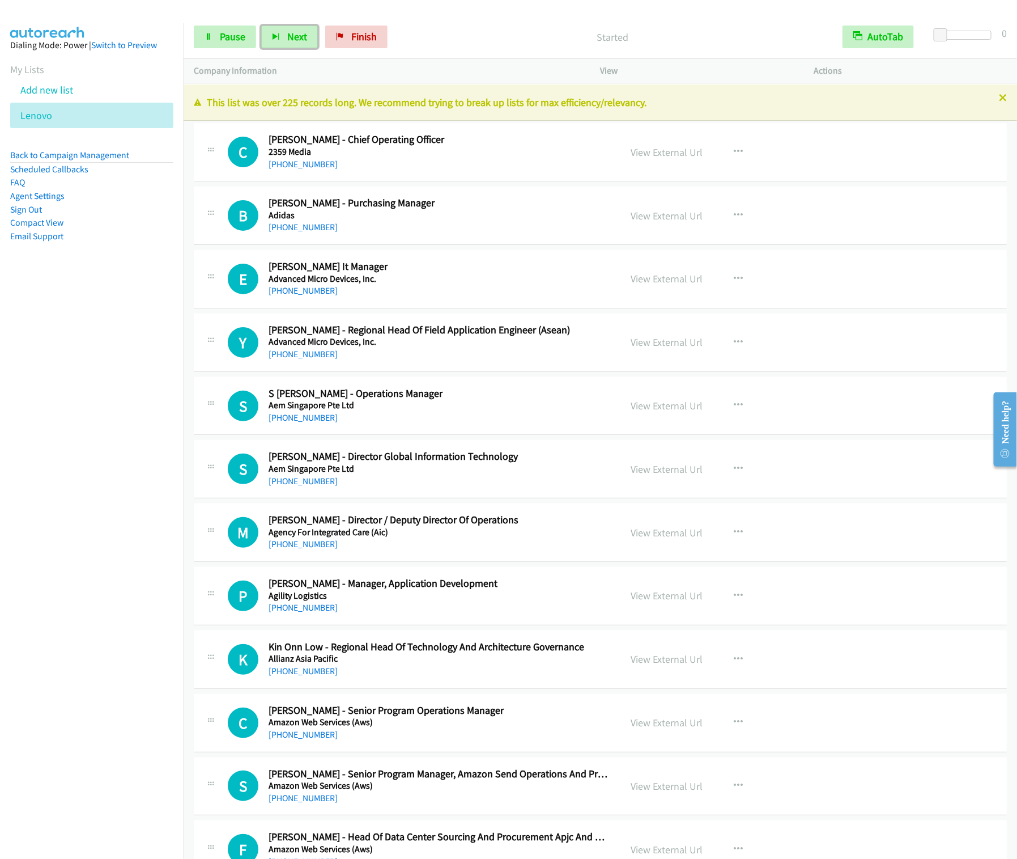
click at [261, 26] on button "Next" at bounding box center [289, 37] width 57 height 23
